Goal: Information Seeking & Learning: Find specific fact

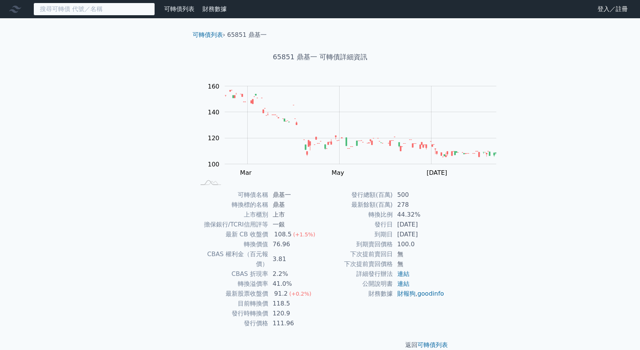
click at [131, 13] on input at bounding box center [93, 9] width 121 height 13
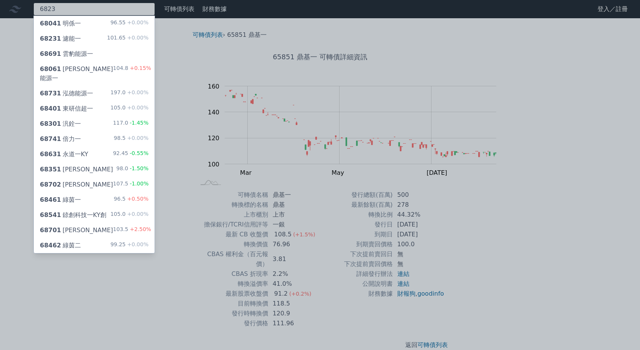
type input "6823"
click at [81, 43] on div "68231 濾能一" at bounding box center [60, 38] width 41 height 9
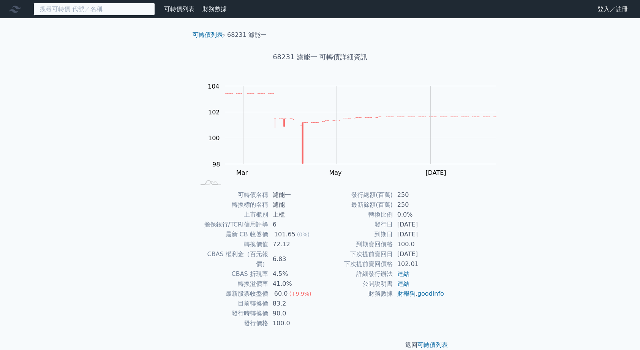
click at [74, 13] on input at bounding box center [93, 9] width 121 height 13
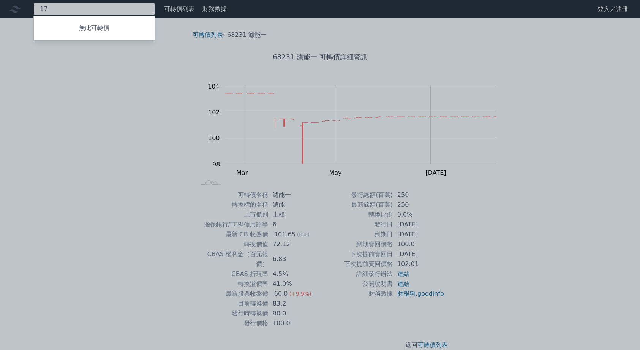
type input "1"
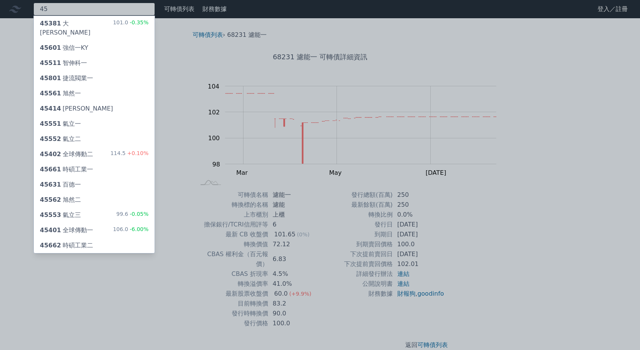
type input "4"
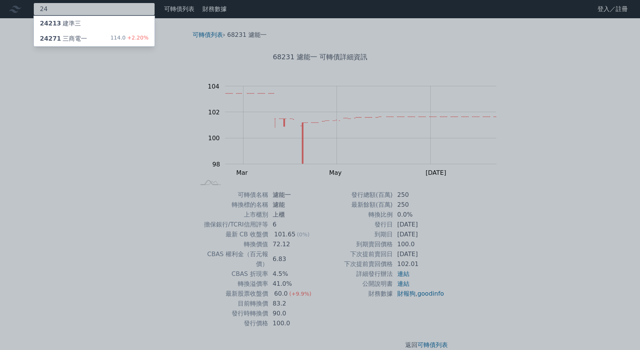
type input "2"
type input "1"
type input "2"
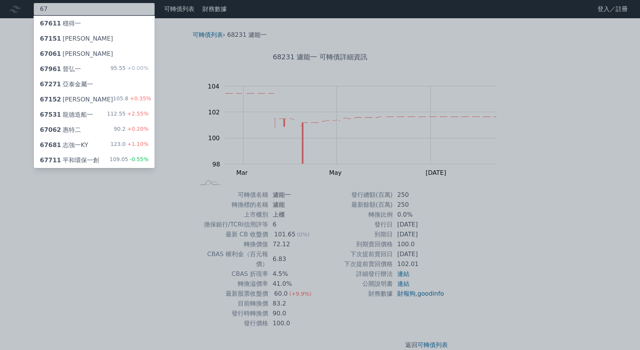
type input "6"
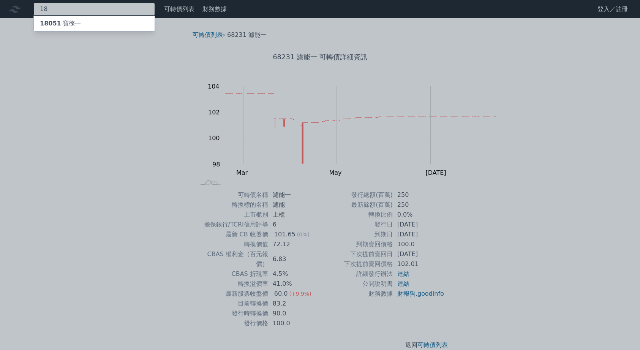
type input "1"
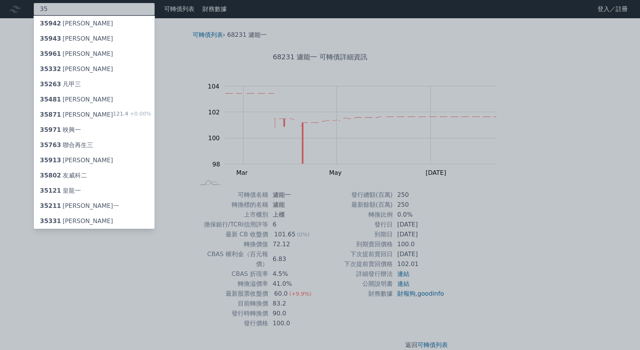
type input "3"
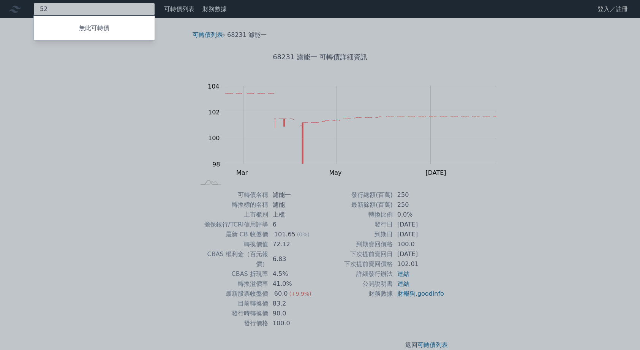
type input "5"
type input "3"
type input "5"
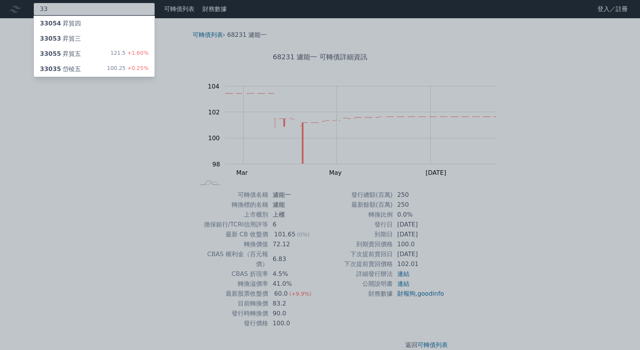
type input "3"
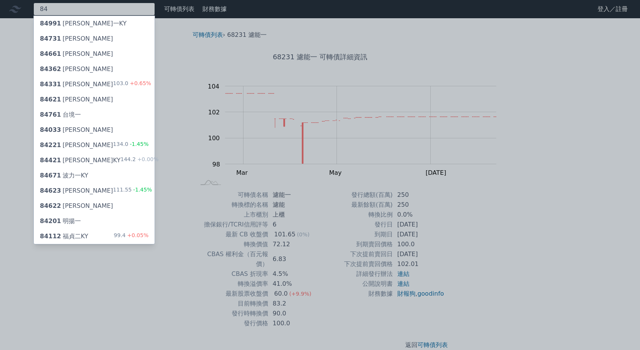
type input "8"
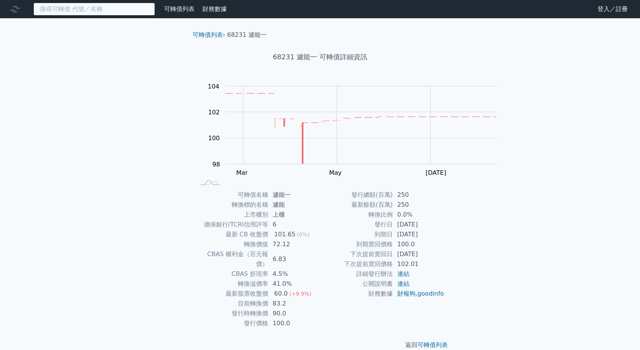
click at [123, 10] on input at bounding box center [93, 9] width 121 height 13
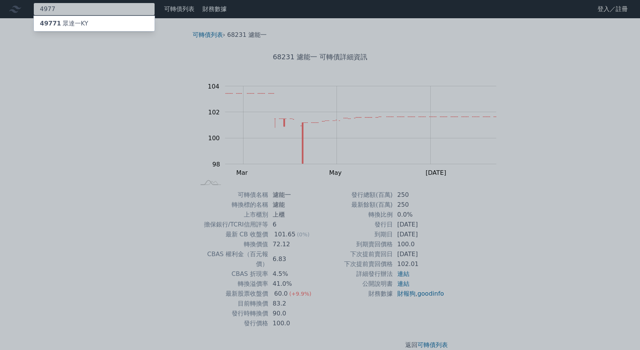
type input "4977"
click at [112, 23] on div "49771 眾達一KY" at bounding box center [94, 23] width 121 height 15
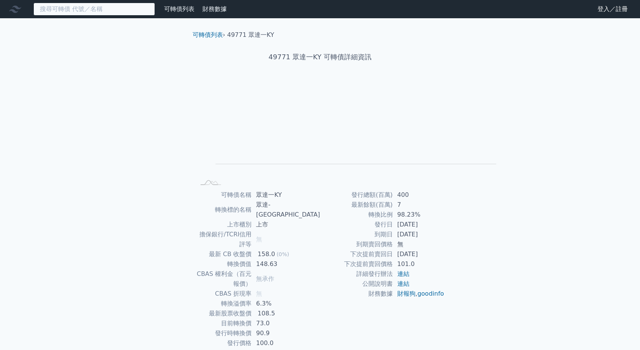
click at [69, 14] on input at bounding box center [93, 9] width 121 height 13
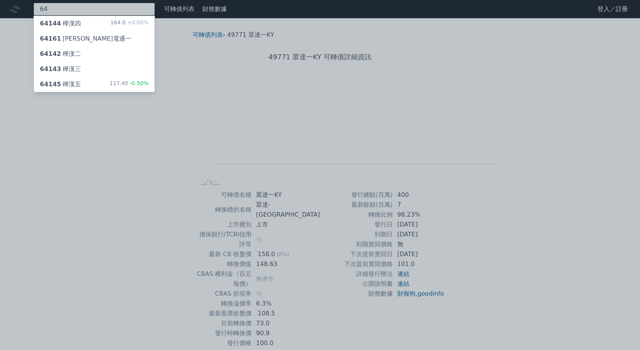
type input "6"
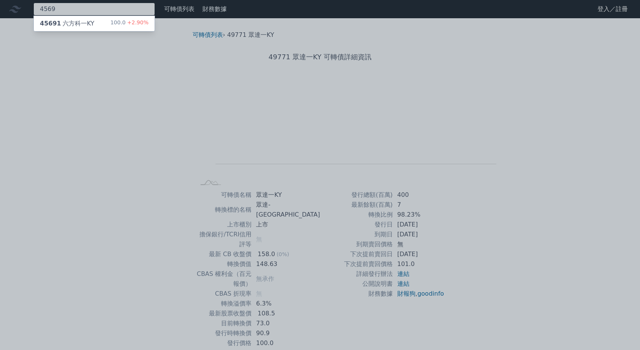
type input "4569"
click at [91, 24] on div "45691 六方科一KY" at bounding box center [67, 23] width 54 height 9
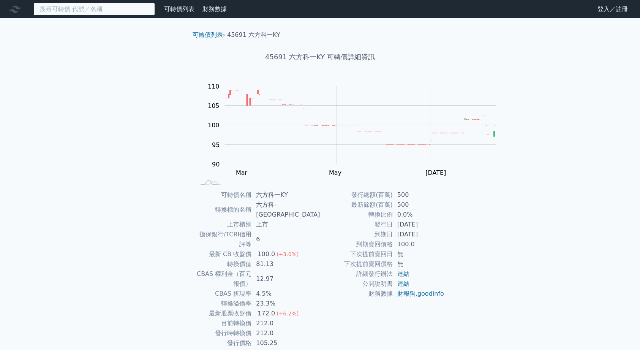
click at [105, 12] on input at bounding box center [93, 9] width 121 height 13
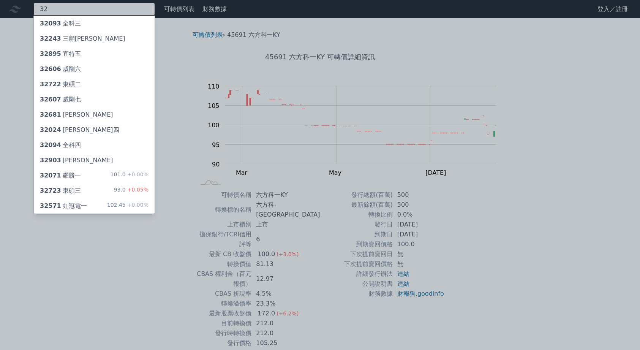
type input "3"
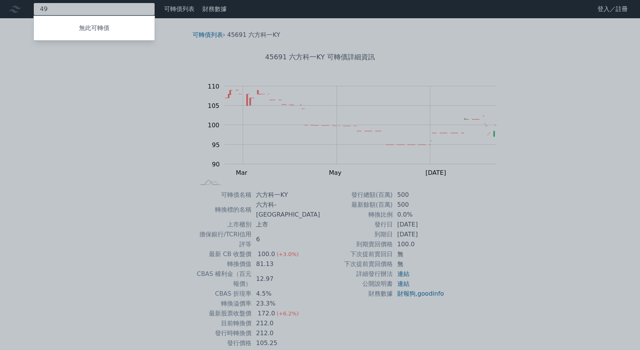
type input "4"
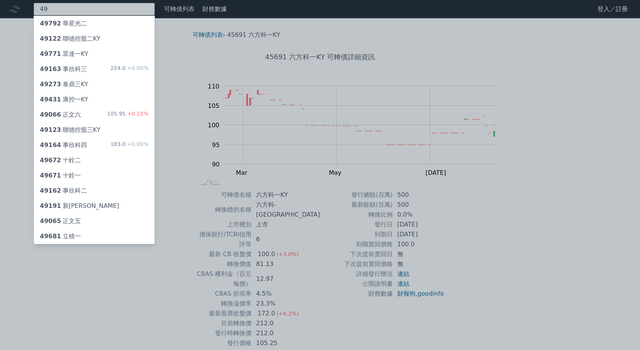
type input "4"
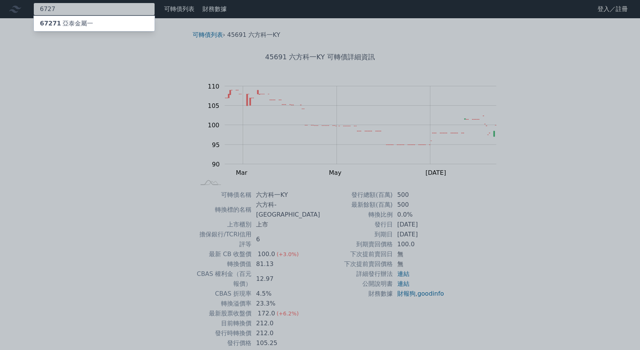
type input "6727"
click at [85, 31] on div "67271 亞泰金屬一" at bounding box center [94, 23] width 121 height 15
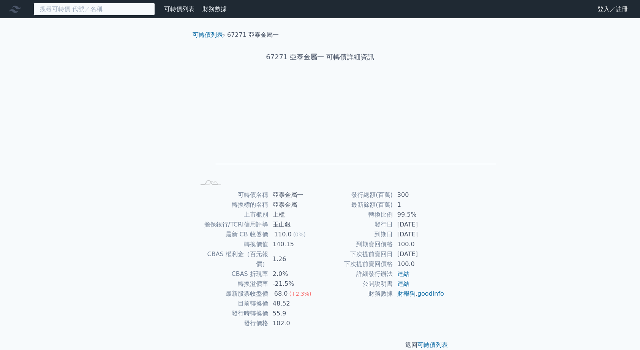
click at [73, 8] on input at bounding box center [93, 9] width 121 height 13
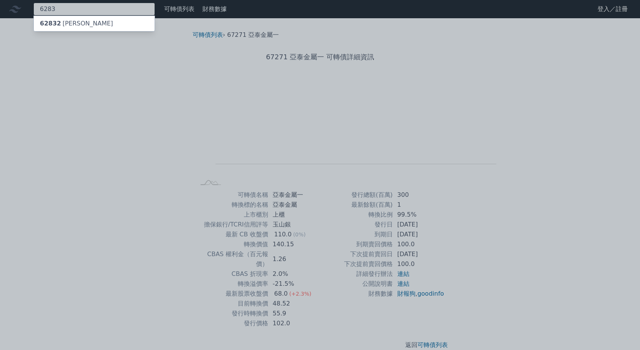
type input "6283"
click at [75, 25] on div "62832 [PERSON_NAME]" at bounding box center [76, 23] width 73 height 9
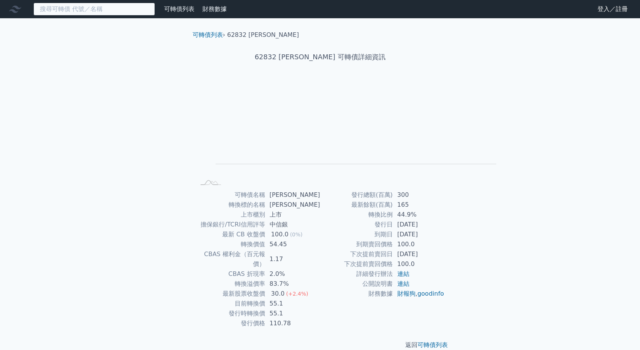
click at [73, 11] on input at bounding box center [93, 9] width 121 height 13
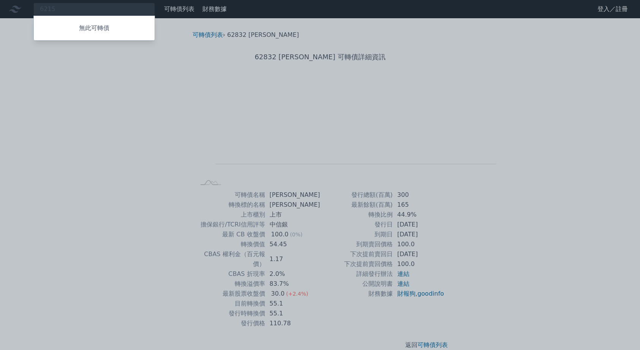
drag, startPoint x: 76, startPoint y: 9, endPoint x: 66, endPoint y: 10, distance: 9.9
click at [66, 10] on div at bounding box center [320, 175] width 640 height 350
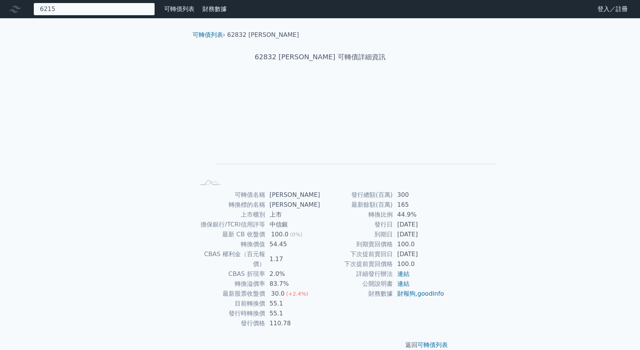
click at [79, 11] on div "6215 無此可轉債" at bounding box center [93, 9] width 121 height 13
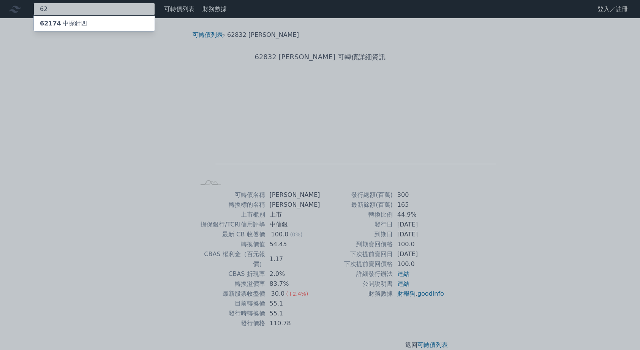
type input "6"
type input "6727"
click at [87, 23] on div "67271 亞泰金屬一" at bounding box center [94, 23] width 121 height 15
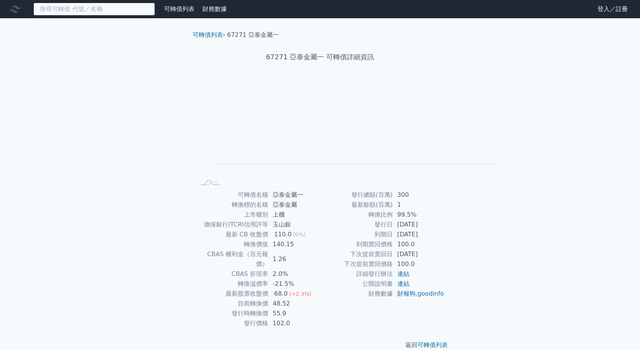
click at [74, 11] on input at bounding box center [93, 9] width 121 height 13
click at [54, 16] on input at bounding box center [93, 9] width 121 height 13
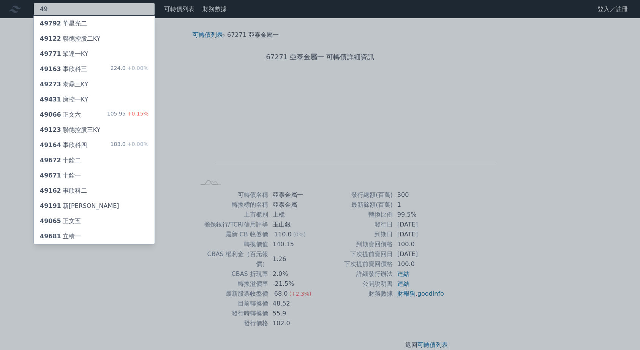
type input "4"
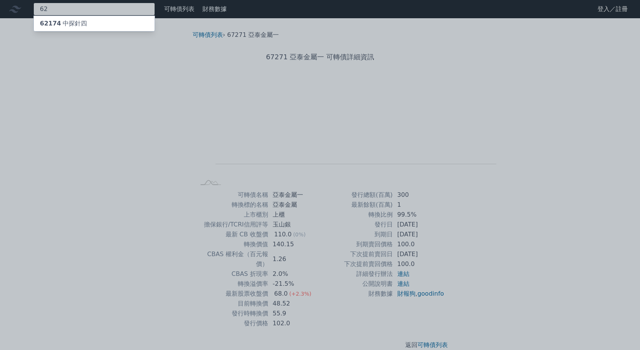
type input "6"
type input "4"
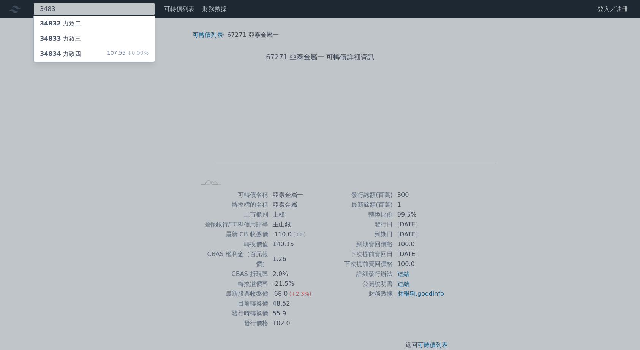
type input "3483"
click at [58, 27] on span "34832" at bounding box center [50, 23] width 21 height 7
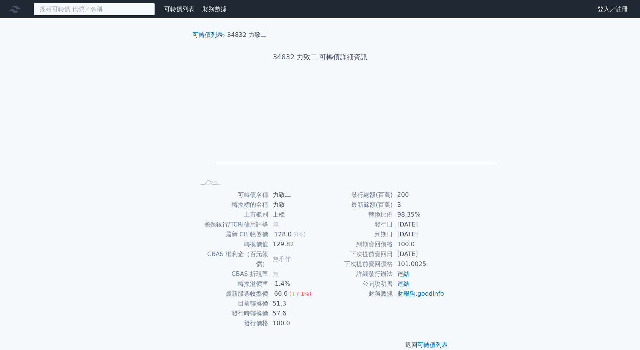
click at [74, 9] on input at bounding box center [93, 9] width 121 height 13
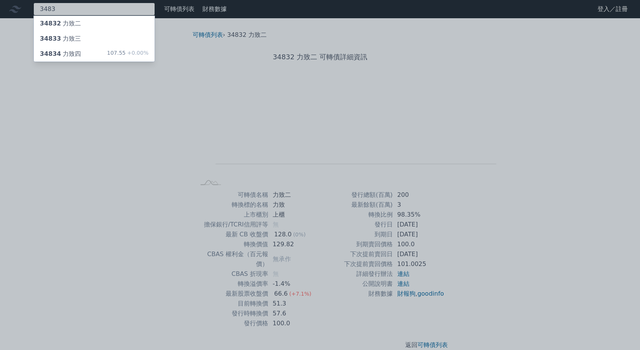
type input "3483"
click at [73, 43] on div "34833 力致[PERSON_NAME]" at bounding box center [60, 38] width 41 height 9
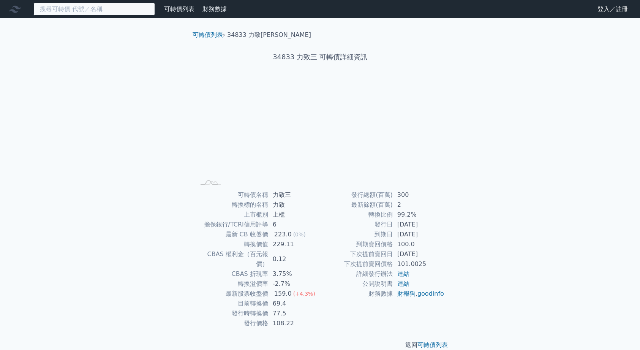
click at [92, 12] on input at bounding box center [93, 9] width 121 height 13
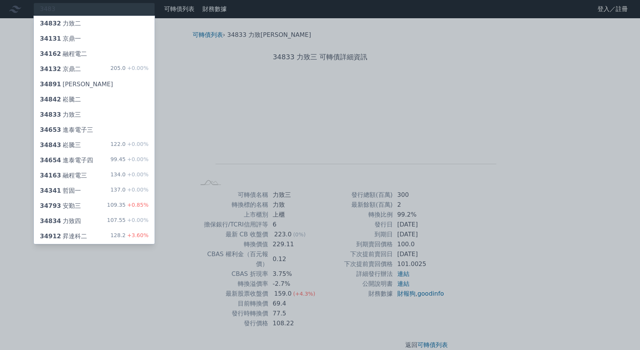
click at [80, 10] on div at bounding box center [320, 175] width 640 height 350
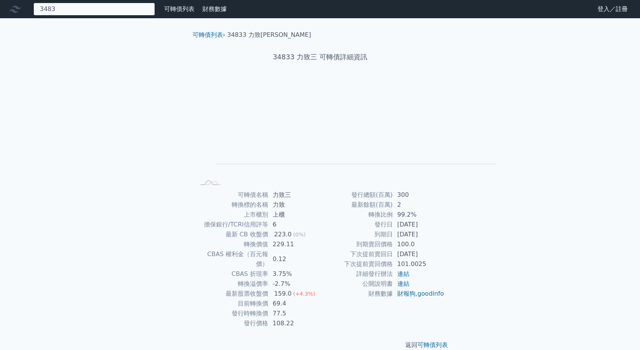
click at [81, 13] on div "3483 34832 力致二 34131 京鼎一 34162 融程電二 34132 京鼎二 205.0 +0.00% 34891 森寶一 34842 崧騰二 …" at bounding box center [93, 9] width 121 height 13
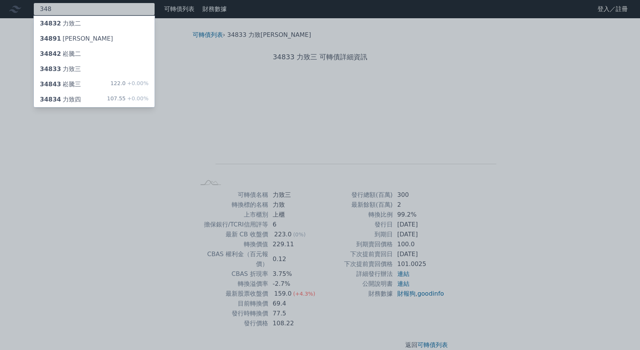
type input "348"
click at [81, 104] on div "34834 力致四" at bounding box center [60, 99] width 41 height 9
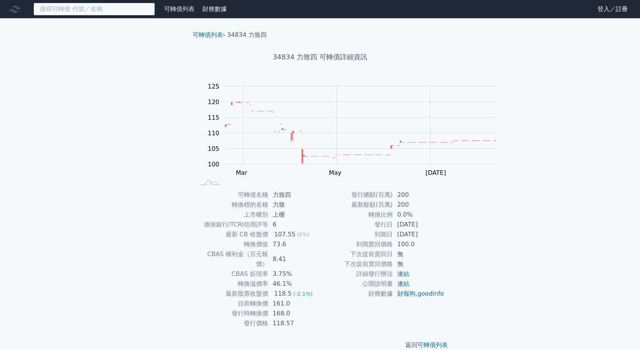
click at [110, 11] on input at bounding box center [93, 9] width 121 height 13
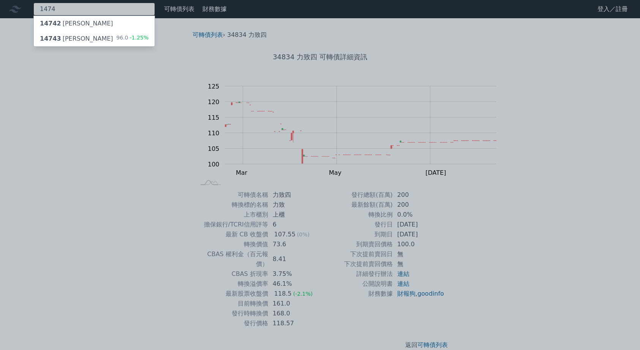
type input "1474"
click at [97, 24] on div "14742 [PERSON_NAME]" at bounding box center [94, 23] width 121 height 15
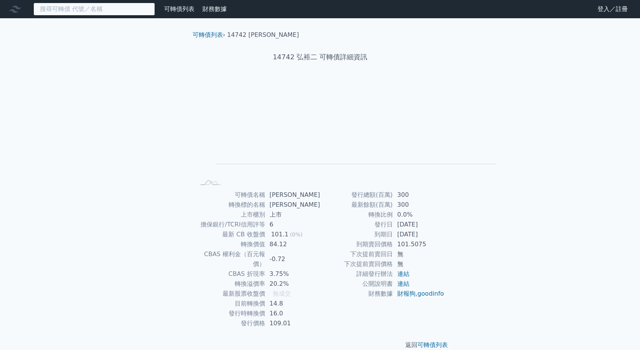
click at [77, 14] on input at bounding box center [93, 9] width 121 height 13
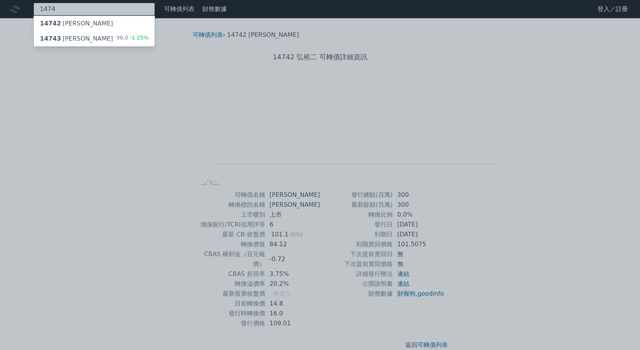
type input "1474"
click at [80, 43] on div "14743 弘裕三" at bounding box center [76, 38] width 73 height 9
